Goal: Find specific page/section: Find specific page/section

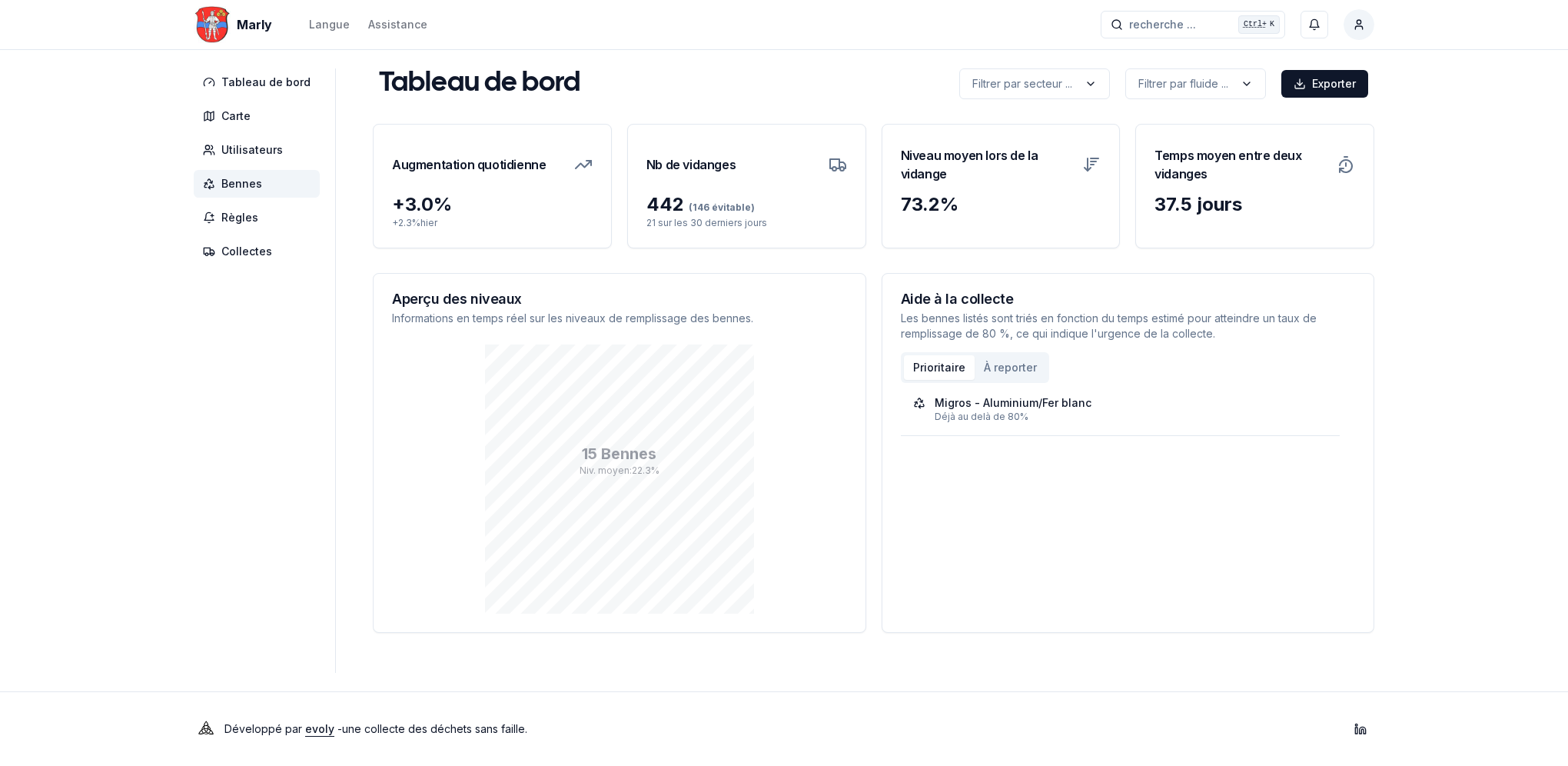
click at [252, 182] on span "Bennes" at bounding box center [241, 183] width 41 height 16
